Goal: Contribute content

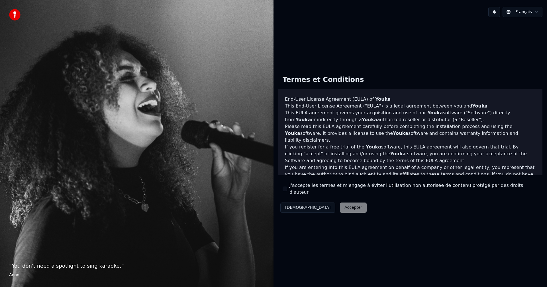
click at [323, 206] on div "Décliner Accepter" at bounding box center [323, 207] width 91 height 15
click at [284, 189] on button "J'accepte les termes et m'engage à éviter l'utilisation non autorisée de conten…" at bounding box center [284, 189] width 5 height 5
click at [340, 204] on button "Accepter" at bounding box center [353, 208] width 27 height 10
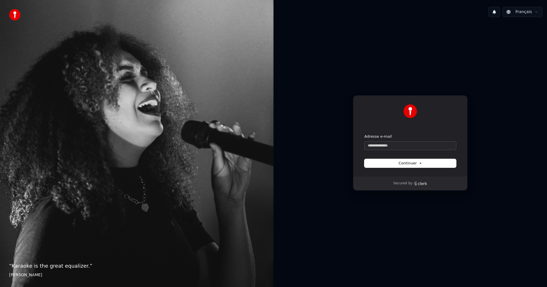
click at [390, 144] on input "Adresse e-mail" at bounding box center [410, 146] width 92 height 9
click at [404, 164] on span "Continuer" at bounding box center [409, 163] width 23 height 5
type input "**********"
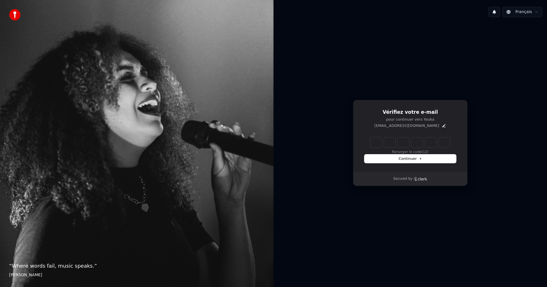
click at [377, 146] on input "Enter verification code" at bounding box center [410, 143] width 80 height 10
type input "******"
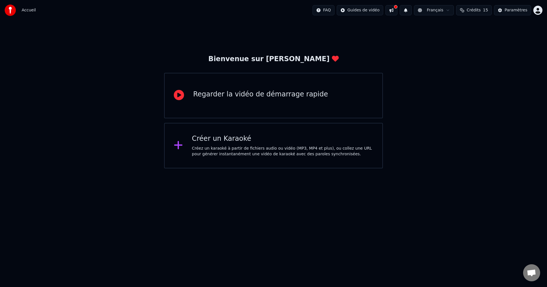
click at [220, 140] on div "Créer un Karaoké" at bounding box center [282, 138] width 181 height 9
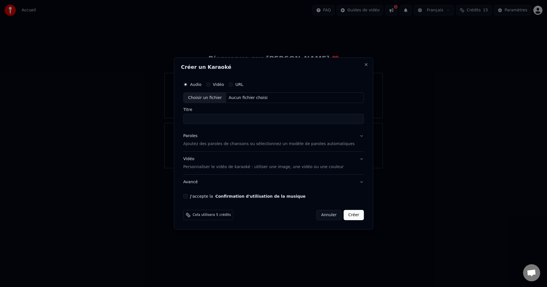
click at [210, 84] on button "Vidéo" at bounding box center [208, 84] width 5 height 5
click at [217, 99] on div "Choisir un fichier" at bounding box center [204, 98] width 43 height 10
click at [344, 217] on button "Créer" at bounding box center [354, 215] width 20 height 10
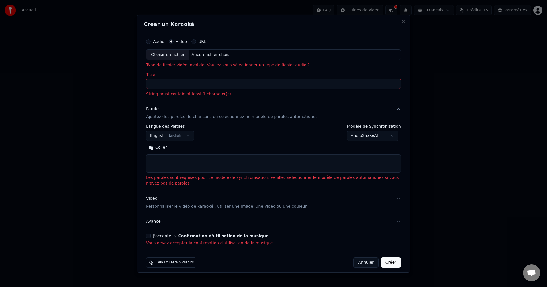
click at [363, 263] on button "Annuler" at bounding box center [365, 263] width 25 height 10
select select
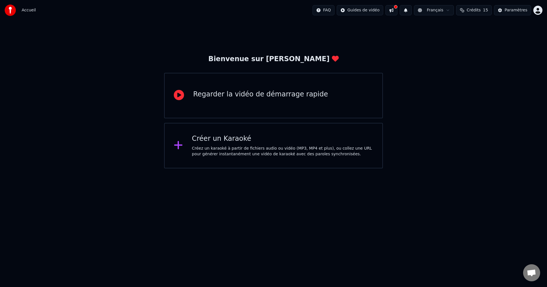
click at [313, 169] on html "Accueil FAQ Guides de vidéo Français Crédits 15 Paramètres Bienvenue sur Youka …" at bounding box center [273, 84] width 547 height 169
